Goal: Task Accomplishment & Management: Manage account settings

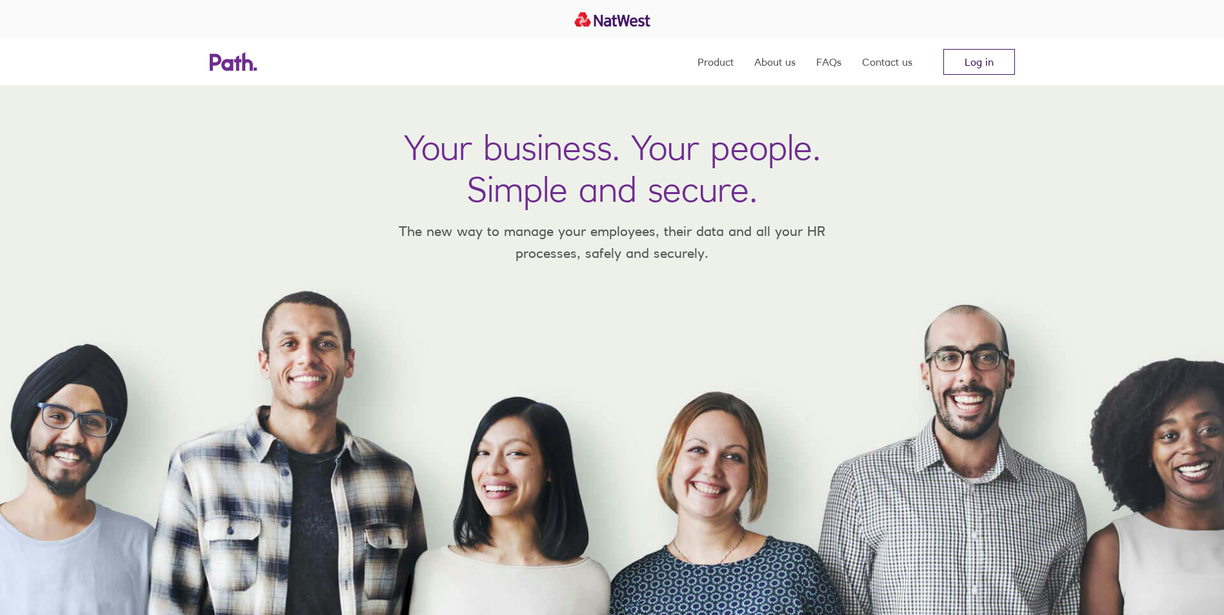
click at [1010, 67] on link "Log in" at bounding box center [979, 62] width 72 height 26
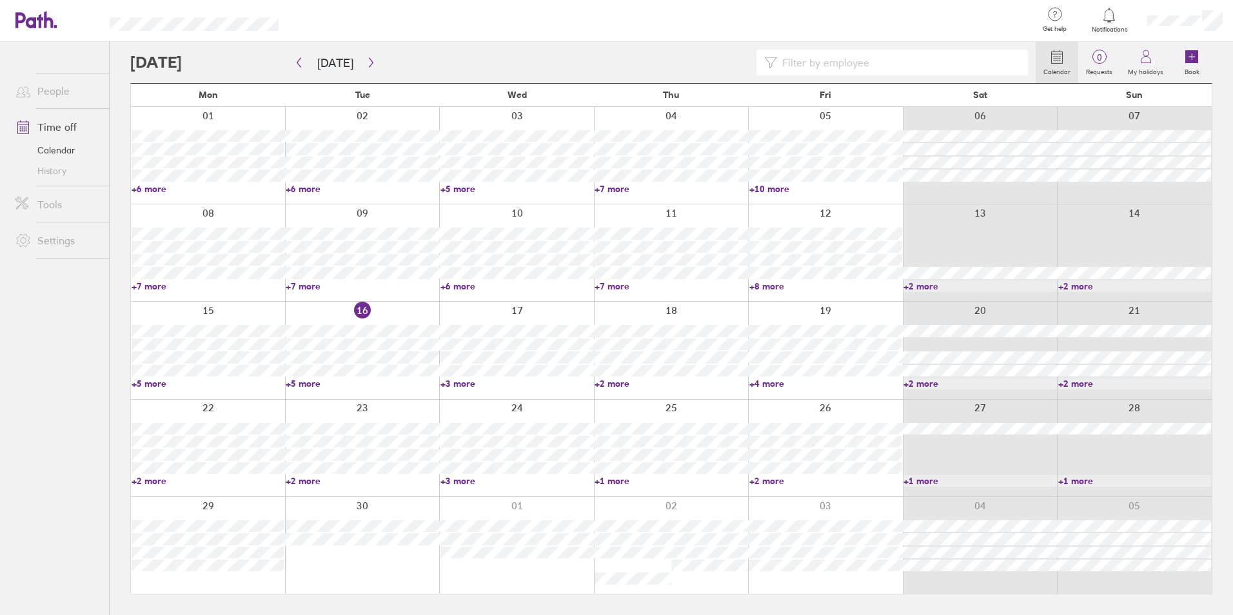
click at [306, 383] on link "+5 more" at bounding box center [362, 384] width 153 height 12
click at [52, 448] on ul "People Time off Calendar History Tools Settings" at bounding box center [54, 307] width 109 height 531
drag, startPoint x: 301, startPoint y: 382, endPoint x: 315, endPoint y: 377, distance: 15.7
click at [301, 382] on link "+5 more" at bounding box center [362, 384] width 153 height 12
click at [12, 402] on ul "People Time off Calendar History Tools Settings" at bounding box center [54, 307] width 109 height 531
